Goal: Feedback & Contribution: Submit feedback/report problem

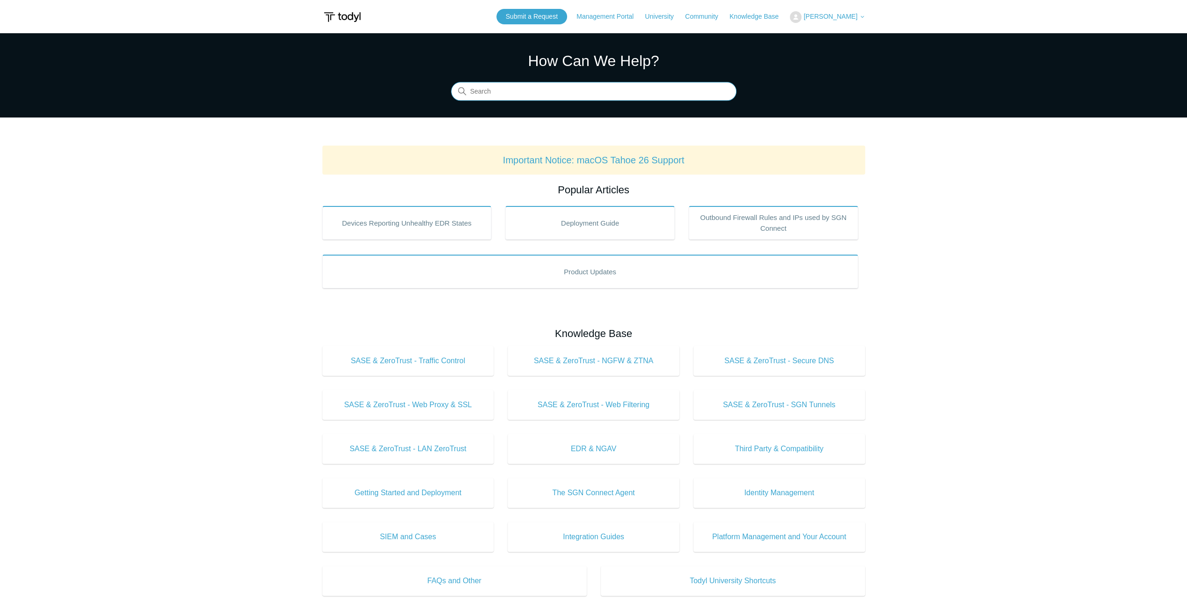
click at [513, 87] on input "Search" at bounding box center [593, 91] width 285 height 19
type input "whatsapp"
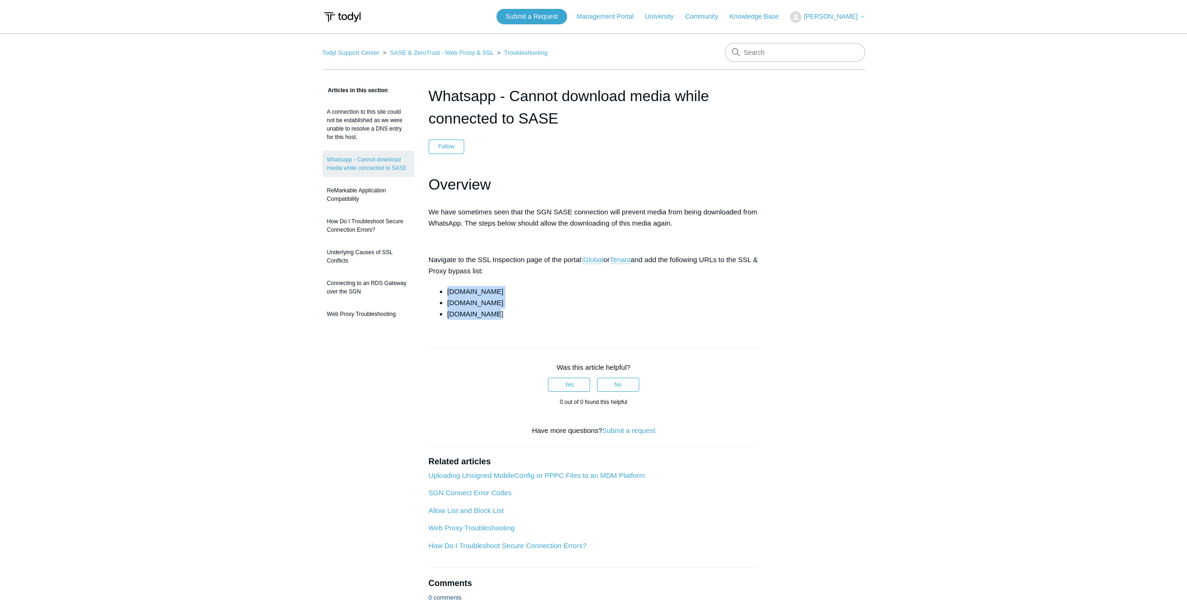
drag, startPoint x: 495, startPoint y: 312, endPoint x: 443, endPoint y: 292, distance: 55.2
click at [443, 292] on ul "cdninstagram.com whatsapp.com whatsapp.net" at bounding box center [598, 303] width 321 height 34
copy ul "cdninstagram.com whatsapp.com whatsapp.net"
click at [627, 256] on link "Tenant" at bounding box center [620, 259] width 21 height 8
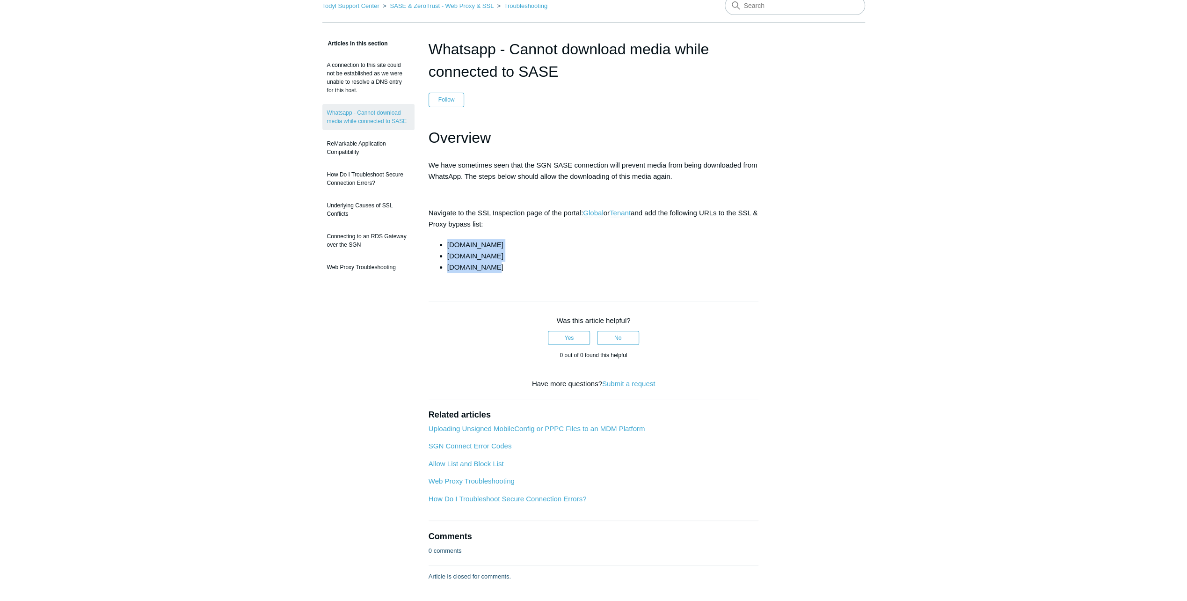
click at [1007, 240] on main "Todyl Support Center SASE & ZeroTrust - Web Proxy & SSL Troubleshooting Article…" at bounding box center [593, 283] width 1187 height 595
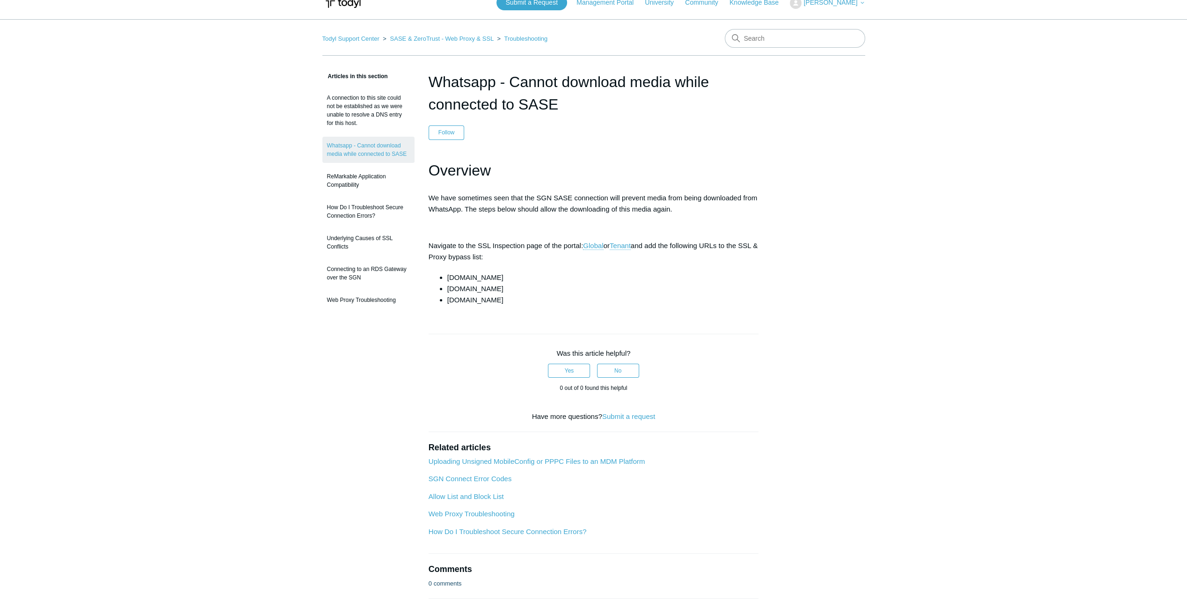
scroll to position [0, 0]
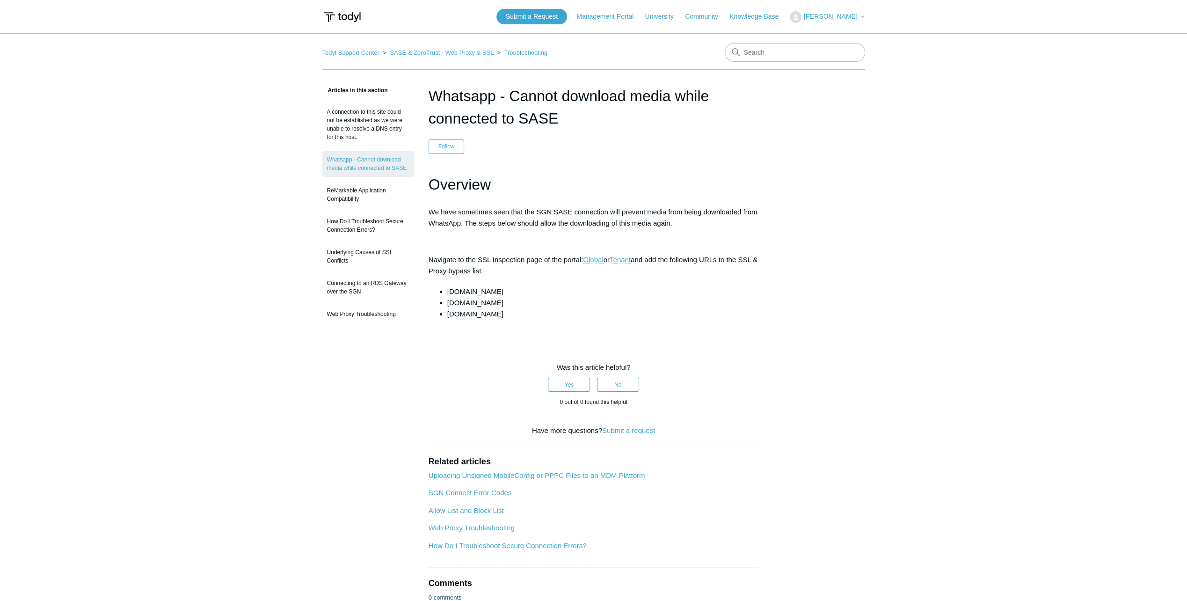
click at [801, 17] on img at bounding box center [796, 17] width 12 height 12
click at [835, 33] on link "My Support Requests" at bounding box center [835, 37] width 91 height 16
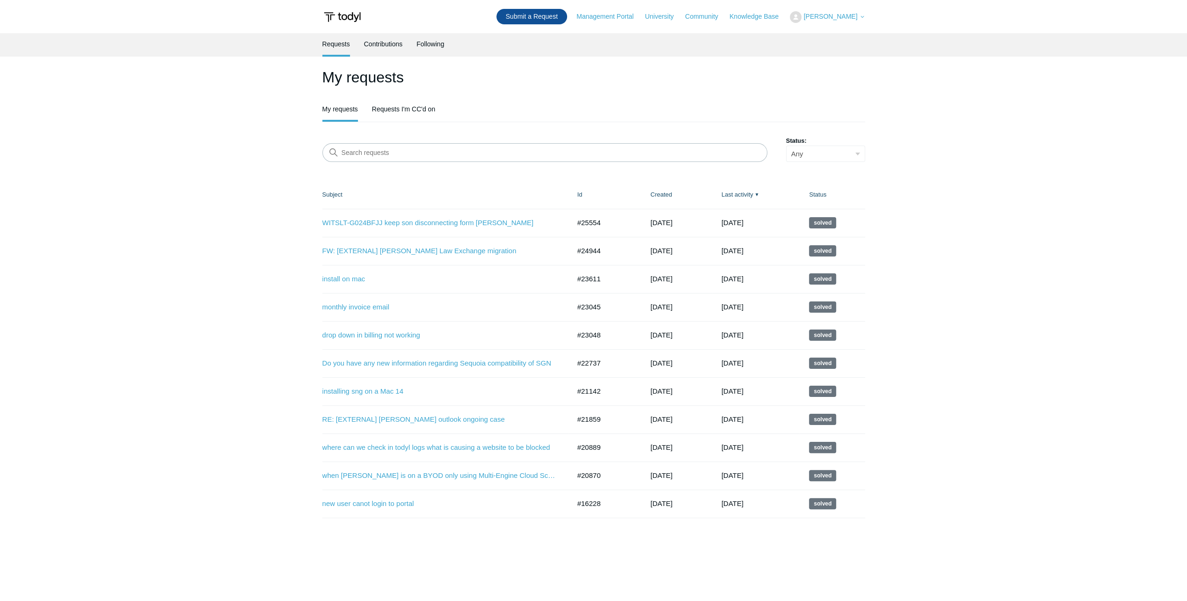
click at [530, 19] on link "Submit a Request" at bounding box center [531, 16] width 71 height 15
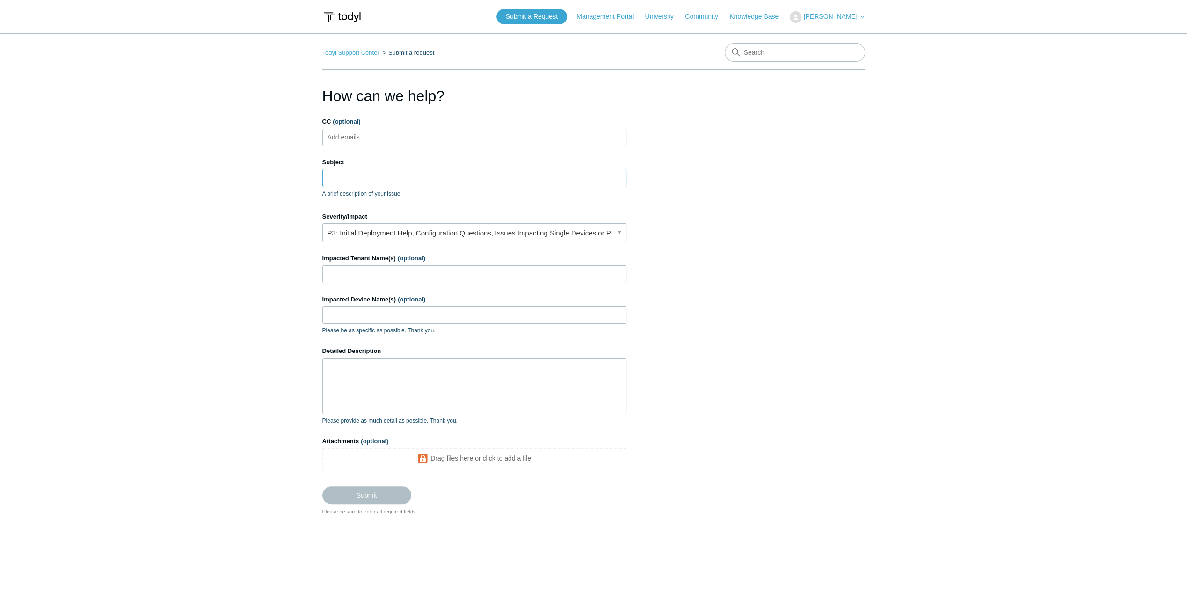
click at [375, 183] on input "Subject" at bounding box center [474, 178] width 304 height 18
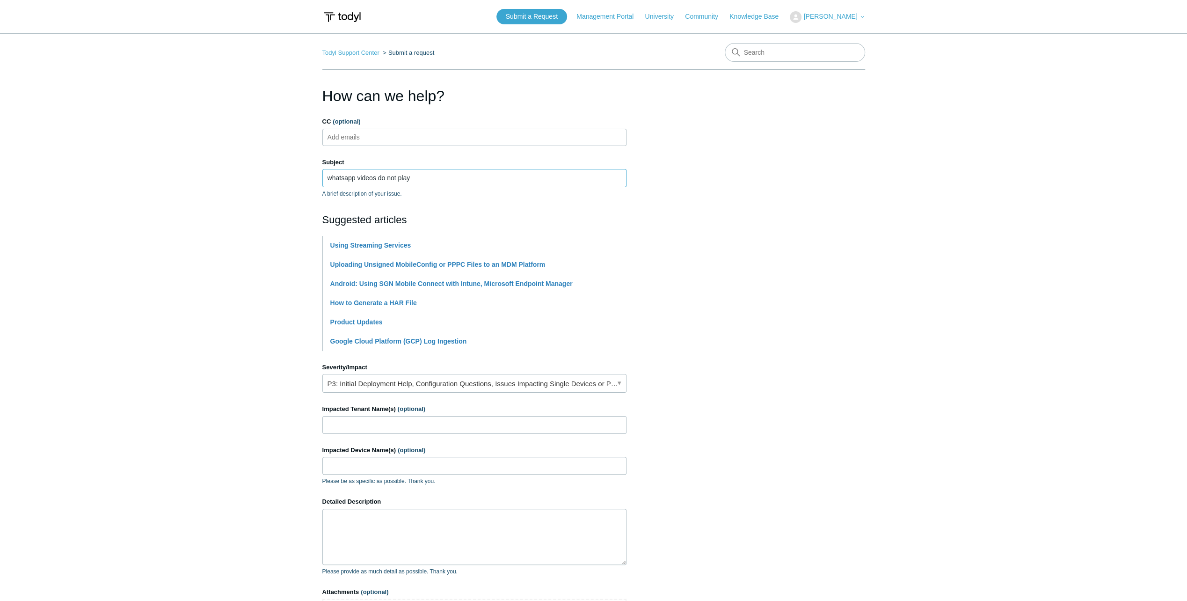
type input "whatsapp videos do not play"
click at [381, 419] on input "Impacted Tenant Name(s) (optional)" at bounding box center [474, 425] width 304 height 18
type input "workitsafe"
drag, startPoint x: 349, startPoint y: 463, endPoint x: 281, endPoint y: 471, distance: 69.3
click at [281, 471] on main "Todyl Support Center Submit a request How can we help? CC (optional) Add emails…" at bounding box center [593, 349] width 1187 height 633
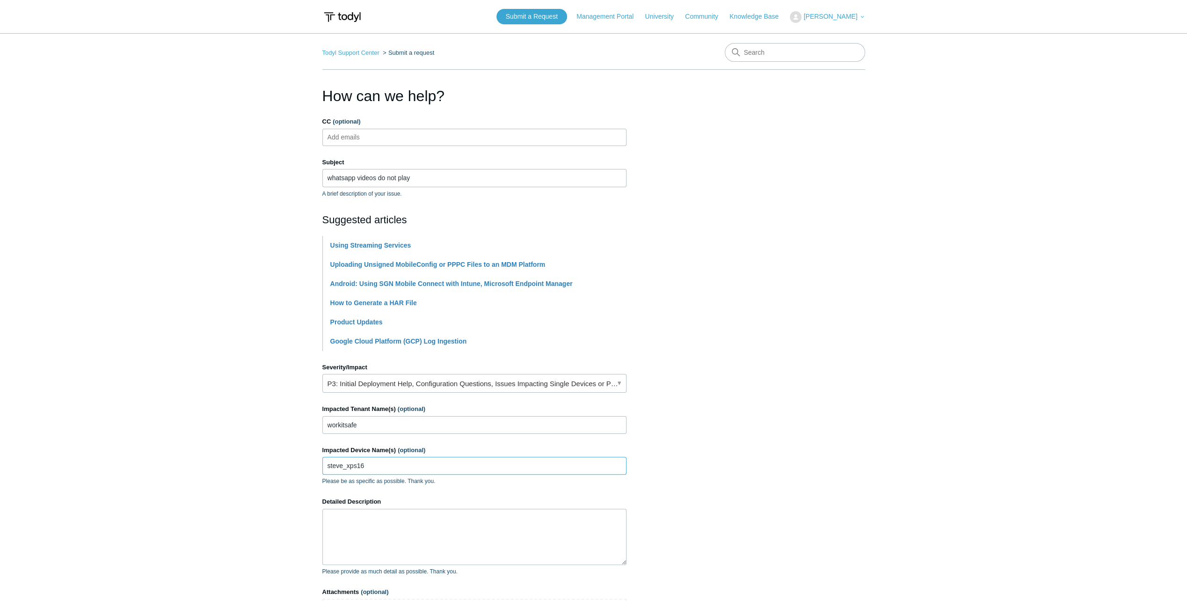
type input "steve_xps16"
click at [333, 510] on textarea "Detailed Description" at bounding box center [474, 536] width 304 height 56
paste textarea "[URL][DOMAIN_NAME]"
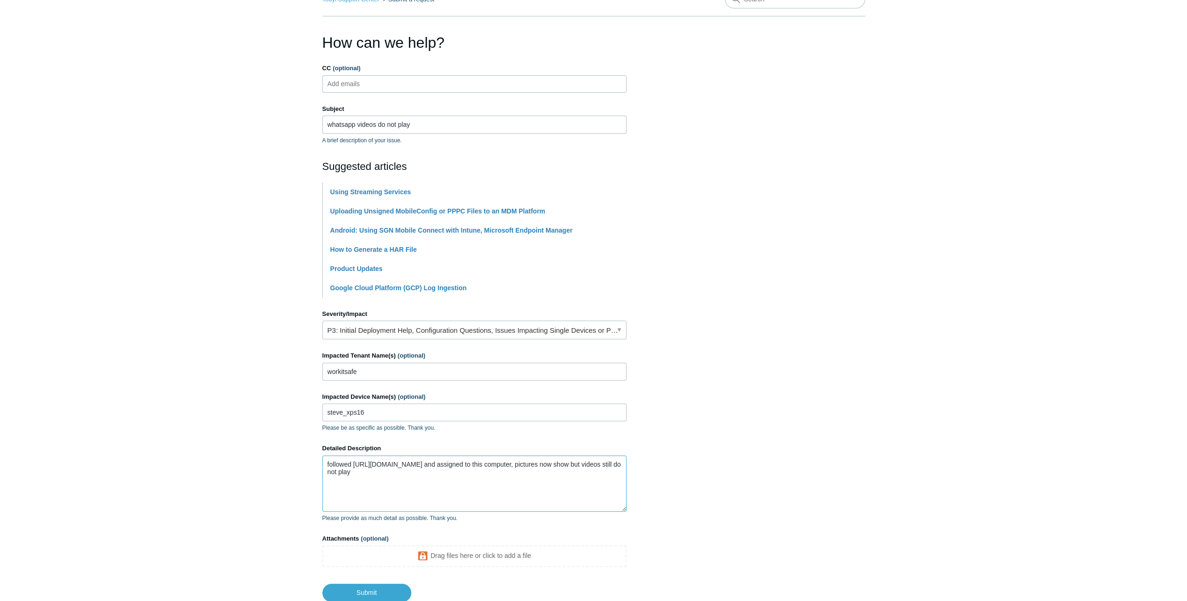
scroll to position [117, 0]
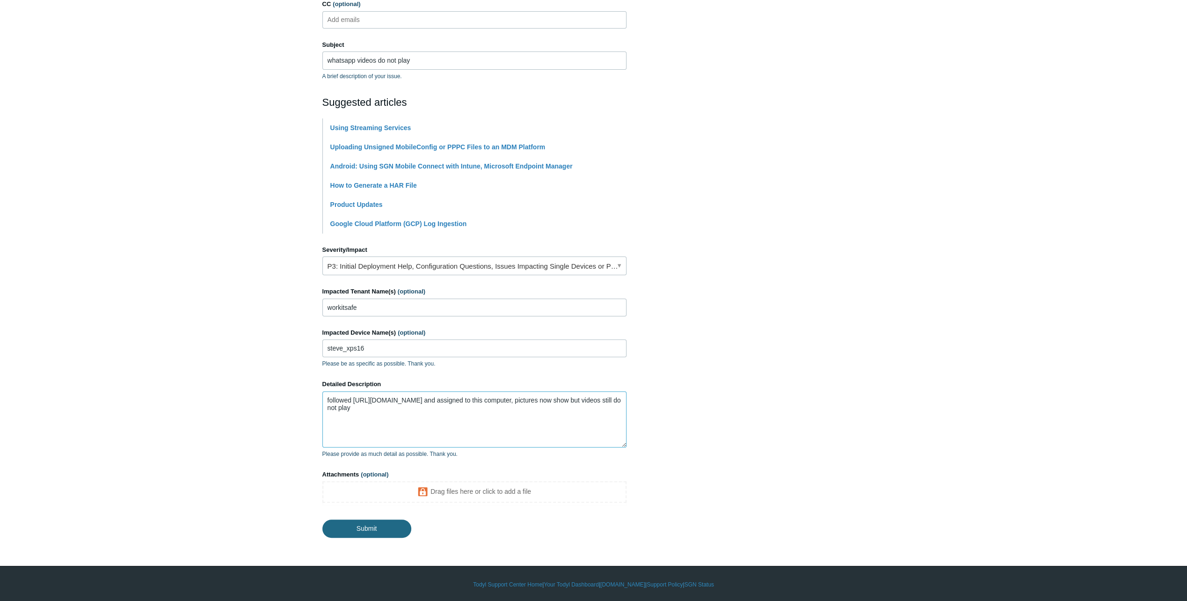
type textarea "followed https://support.todyl.com/hc/en-us/articles/19142244738835-Whatsapp-Ca…"
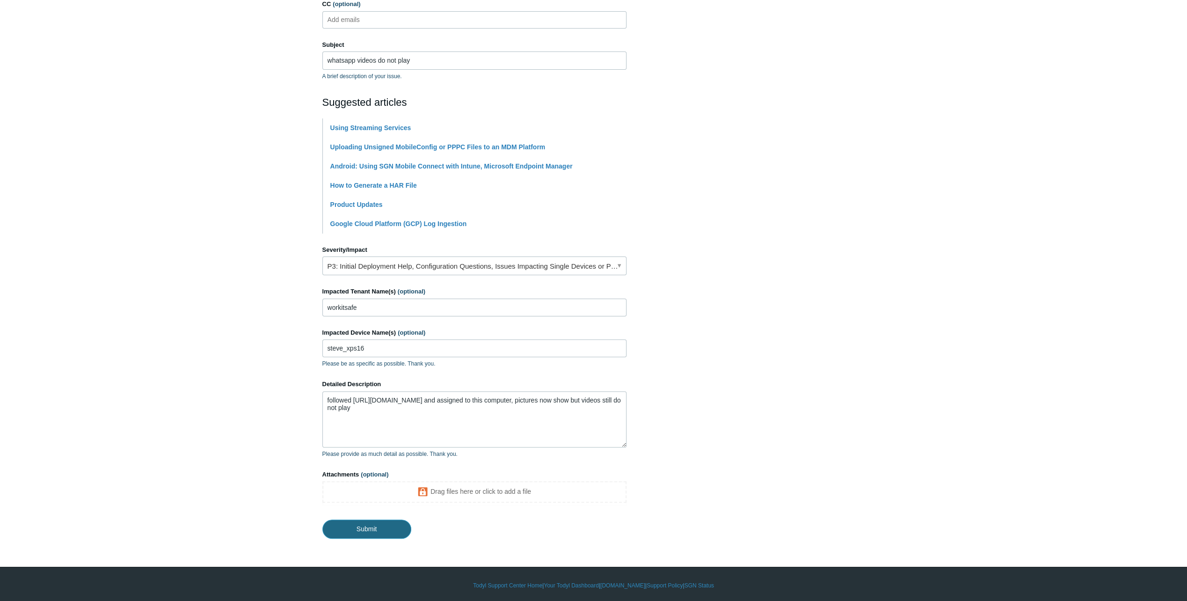
click at [358, 527] on input "Submit" at bounding box center [366, 528] width 89 height 19
